Goal: Information Seeking & Learning: Check status

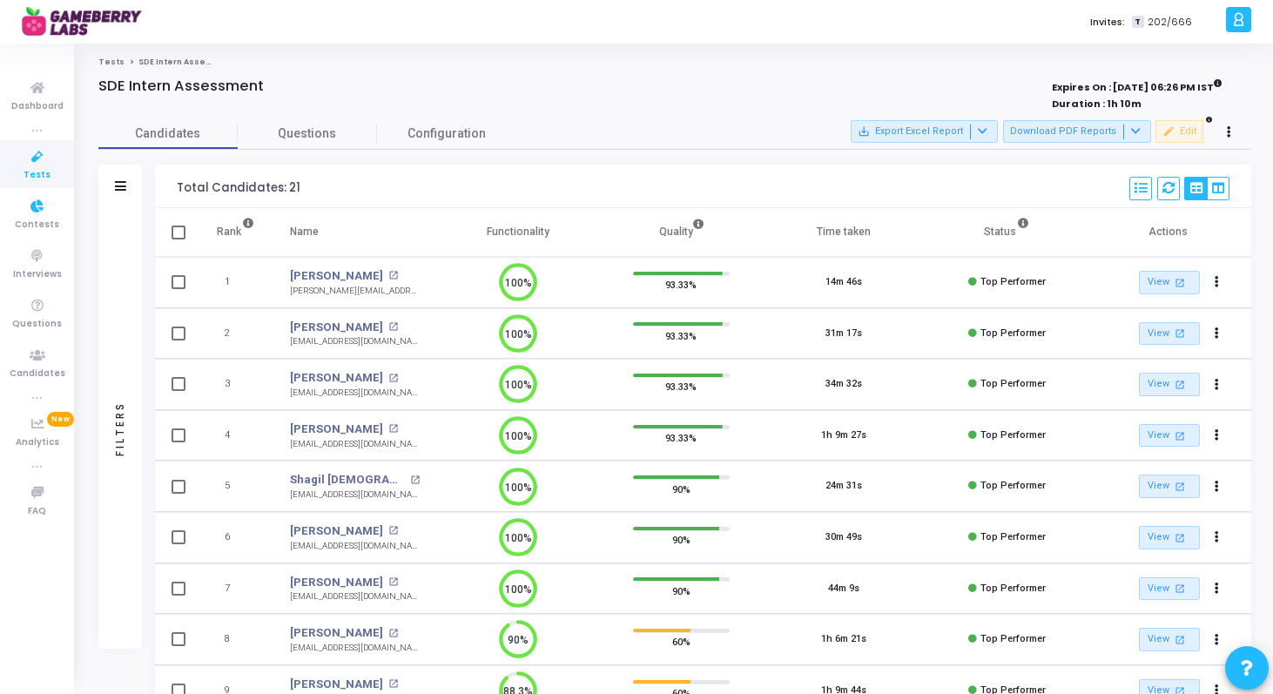
click at [40, 171] on span "Tests" at bounding box center [37, 175] width 27 height 15
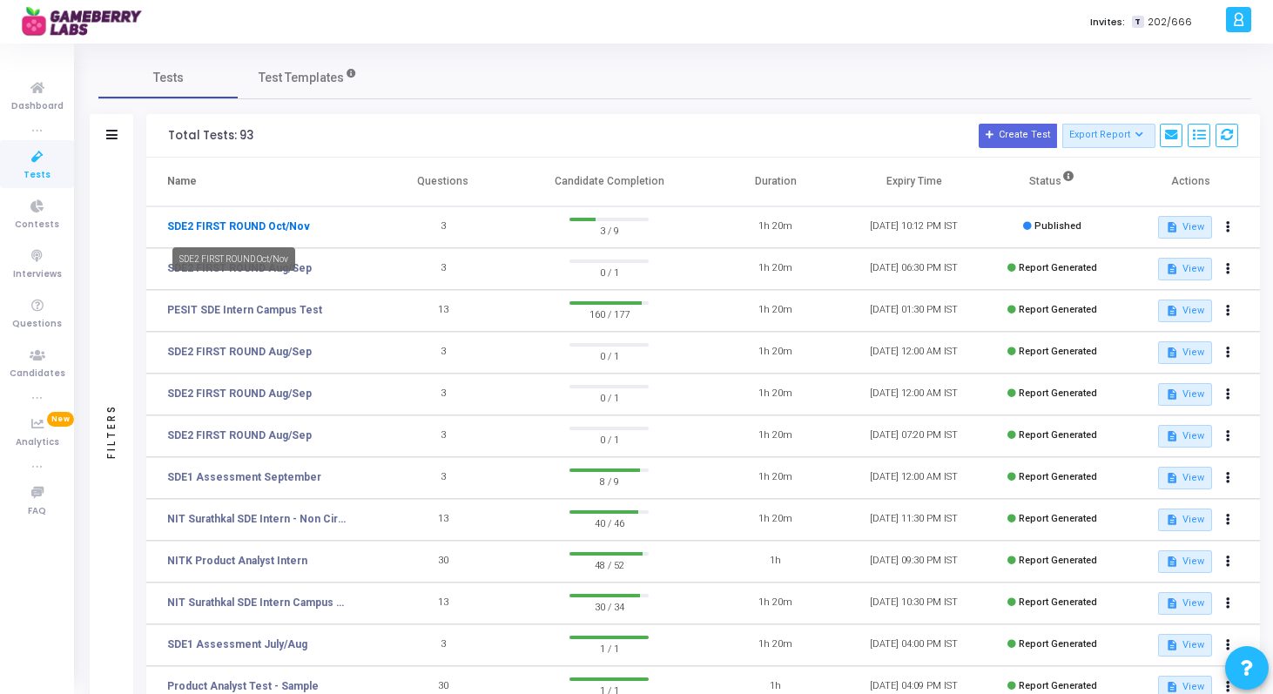
click at [280, 225] on link "SDE2 FIRST ROUND Oct/Nov" at bounding box center [238, 227] width 143 height 16
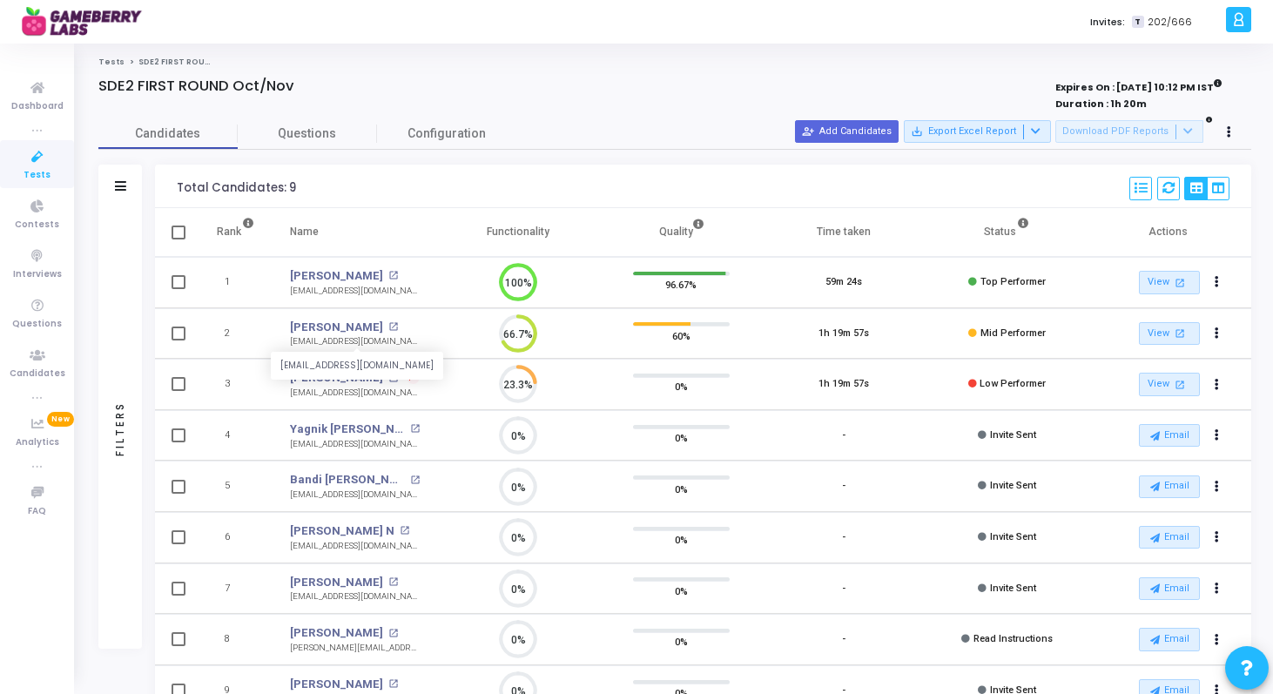
click at [367, 342] on div "[EMAIL_ADDRESS][DOMAIN_NAME]" at bounding box center [355, 341] width 130 height 13
copy tr "[EMAIL_ADDRESS][DOMAIN_NAME] 66.7%"
click at [146, 537] on div "Filters Filters Candidate Name/Email search Candidate Status Invite Sent Read I…" at bounding box center [674, 465] width 1153 height 600
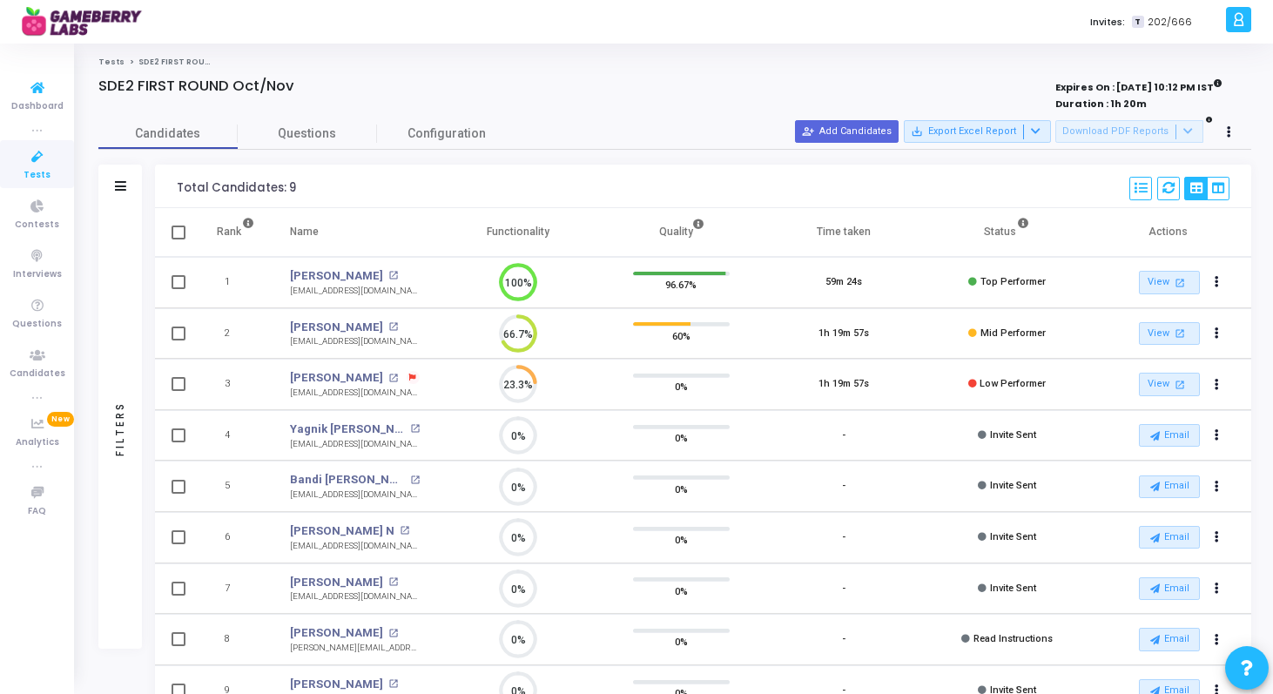
click at [30, 159] on icon at bounding box center [37, 157] width 37 height 22
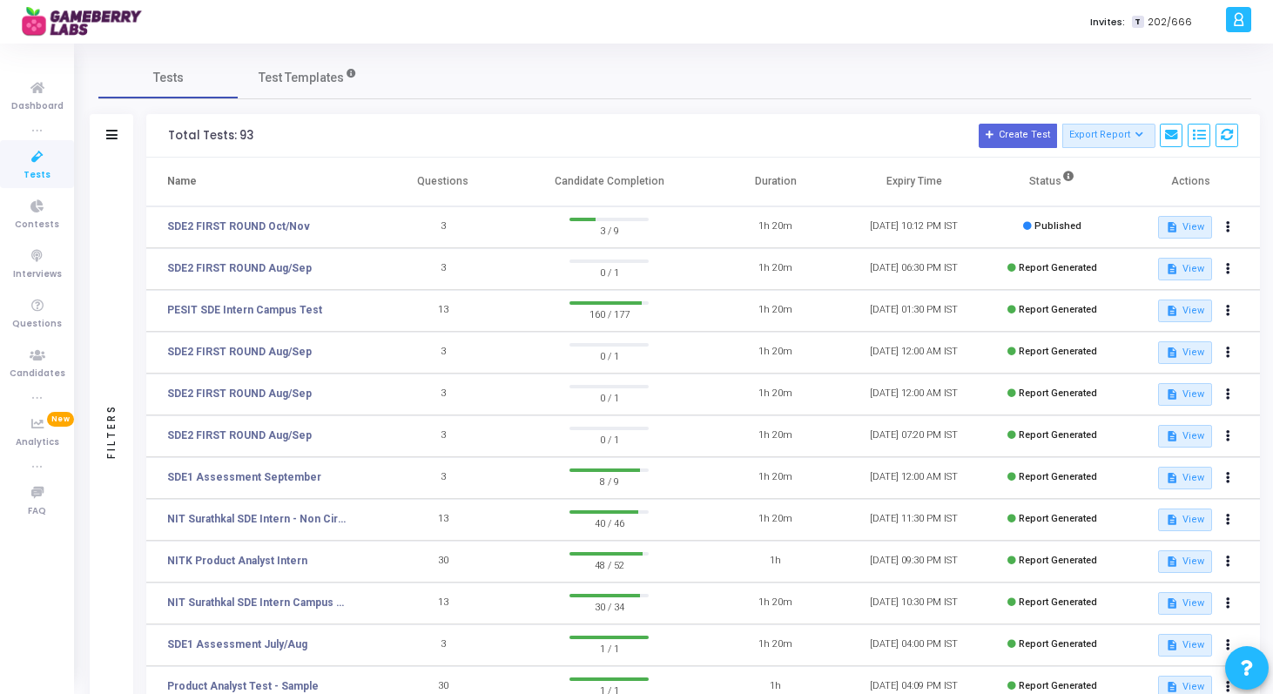
scroll to position [233, 0]
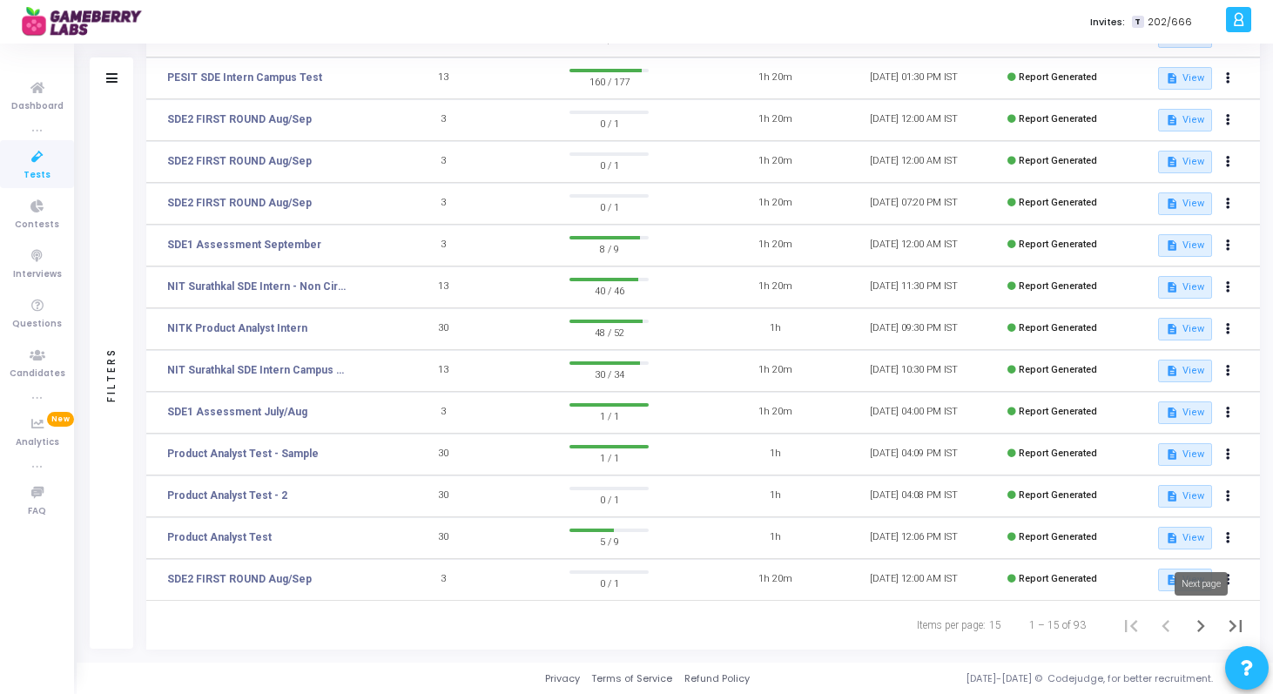
click at [1198, 629] on icon "Next page" at bounding box center [1201, 626] width 24 height 24
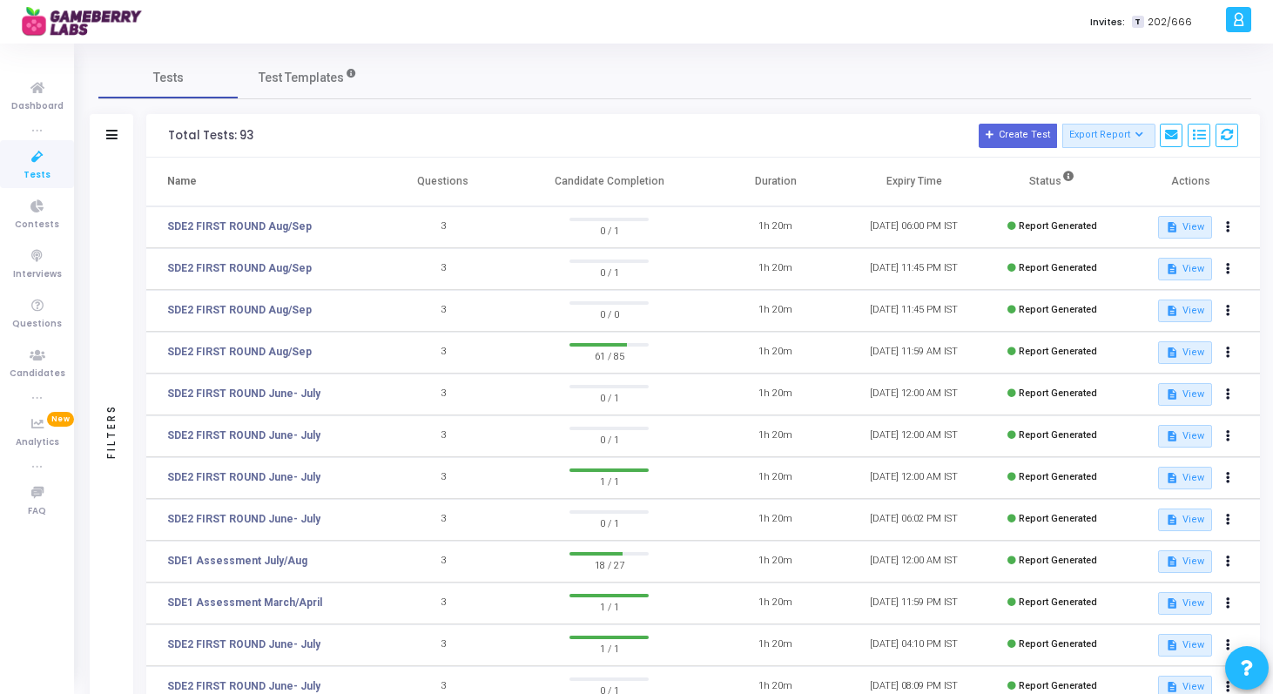
click at [34, 168] on span "Tests" at bounding box center [37, 175] width 27 height 15
